Goal: Task Accomplishment & Management: Use online tool/utility

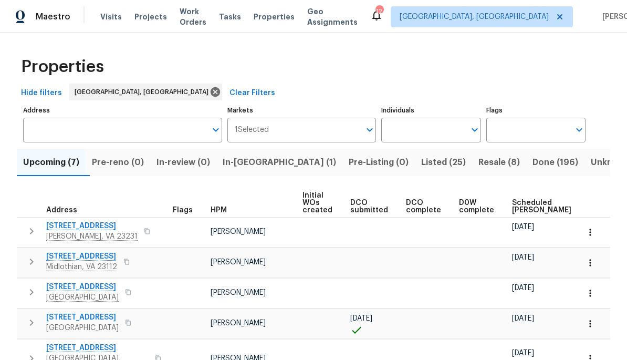
click at [421, 168] on span "Listed (25)" at bounding box center [443, 162] width 45 height 15
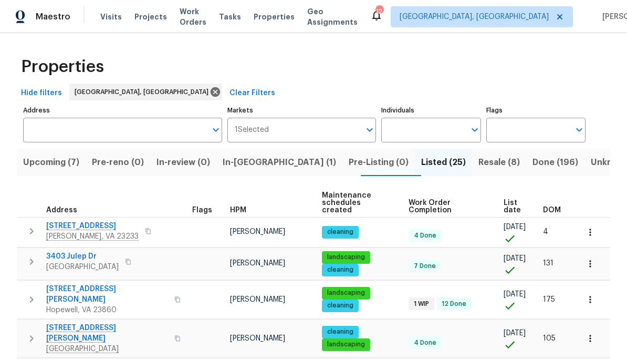
click at [550, 206] on span "DOM" at bounding box center [552, 209] width 18 height 7
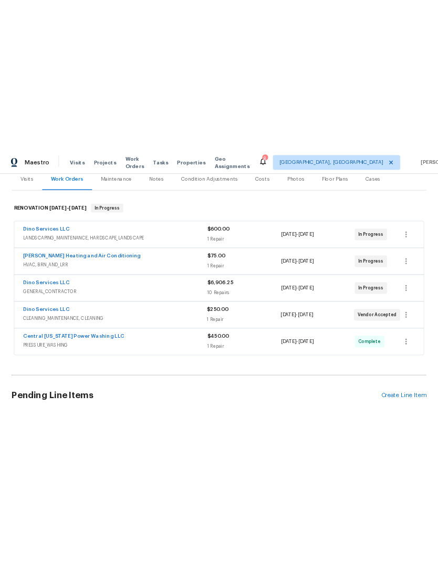
scroll to position [149, 0]
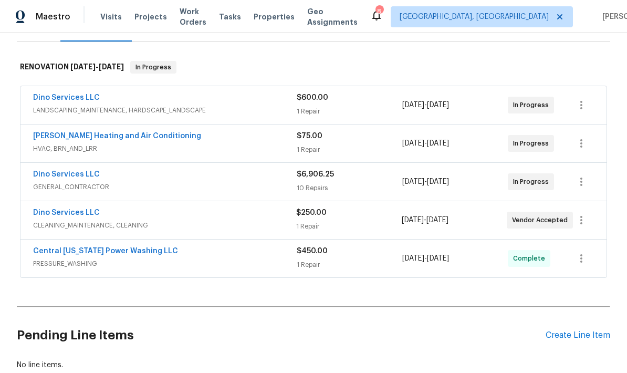
click at [139, 138] on link "[PERSON_NAME] Heating and Air Conditioning" at bounding box center [117, 135] width 168 height 7
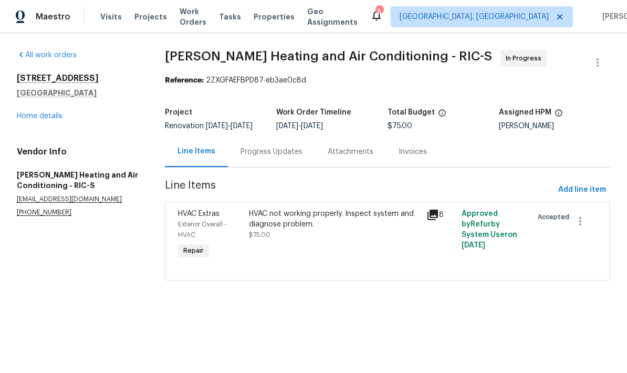
click at [436, 220] on icon at bounding box center [432, 215] width 11 height 11
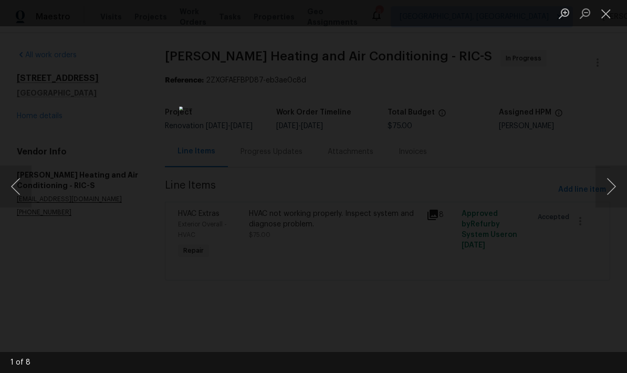
click at [605, 194] on button "Next image" at bounding box center [611, 186] width 32 height 42
click at [490, 87] on div "Lightbox" at bounding box center [313, 186] width 627 height 373
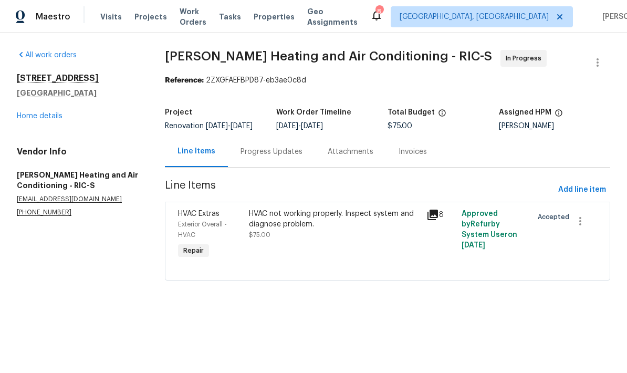
click at [315, 240] on div "HVAC not working properly. Inspect system and diagnose problem. $75.00" at bounding box center [334, 224] width 171 height 32
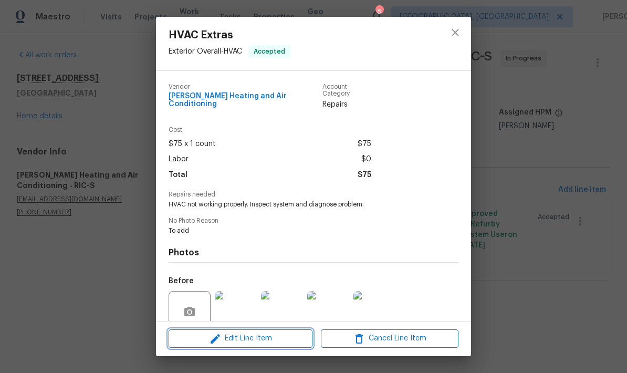
click at [284, 333] on span "Edit Line Item" at bounding box center [241, 338] width 138 height 13
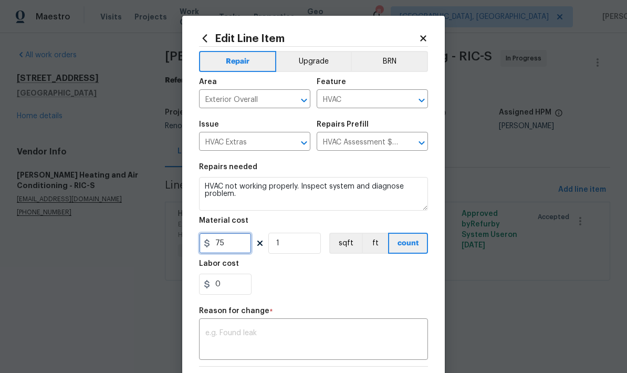
click at [242, 246] on input "75" at bounding box center [225, 243] width 53 height 21
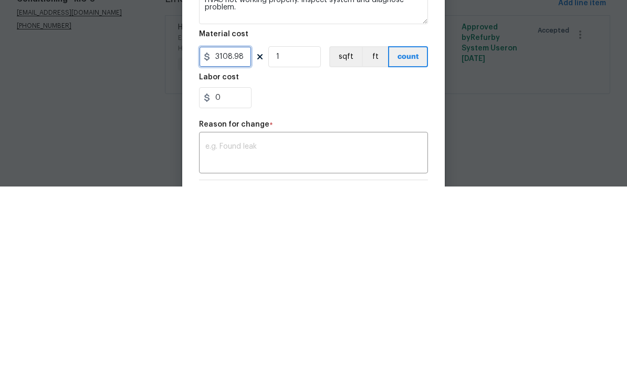
type input "3108.98"
click at [400, 274] on div "0" at bounding box center [313, 284] width 229 height 21
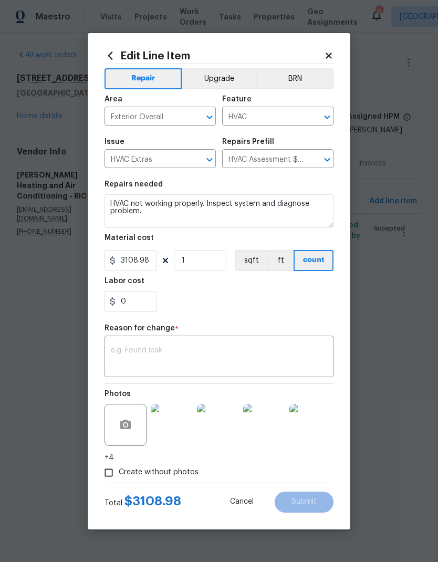
click at [291, 357] on textarea at bounding box center [219, 358] width 216 height 22
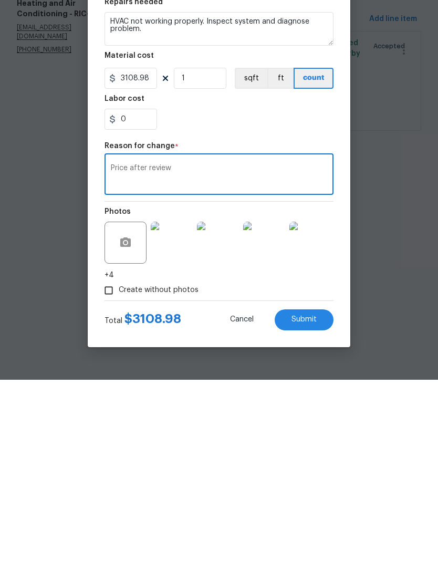
type textarea "Price after review"
click at [318, 372] on button "Submit" at bounding box center [304, 501] width 59 height 21
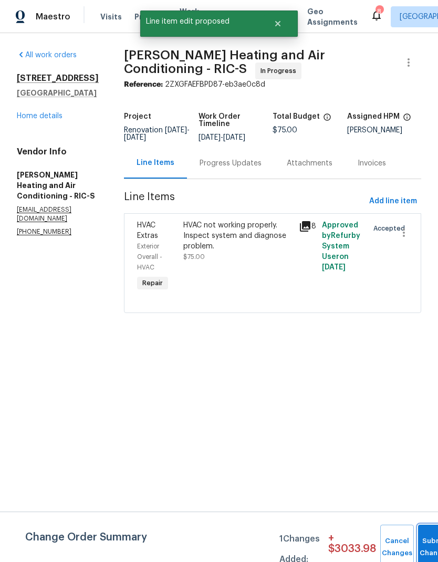
click at [425, 372] on button "Submit Changes" at bounding box center [435, 547] width 34 height 45
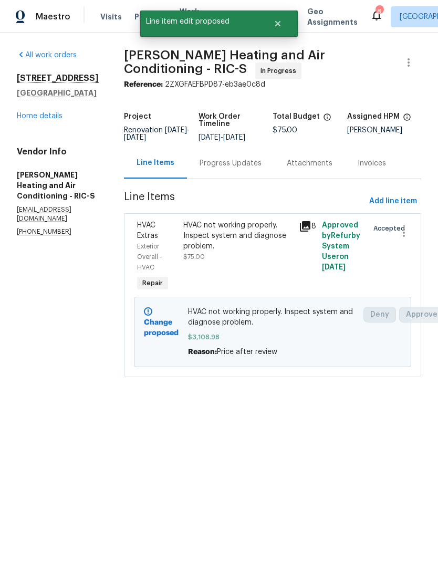
click at [39, 120] on link "Home details" at bounding box center [40, 115] width 46 height 7
